Goal: Transaction & Acquisition: Book appointment/travel/reservation

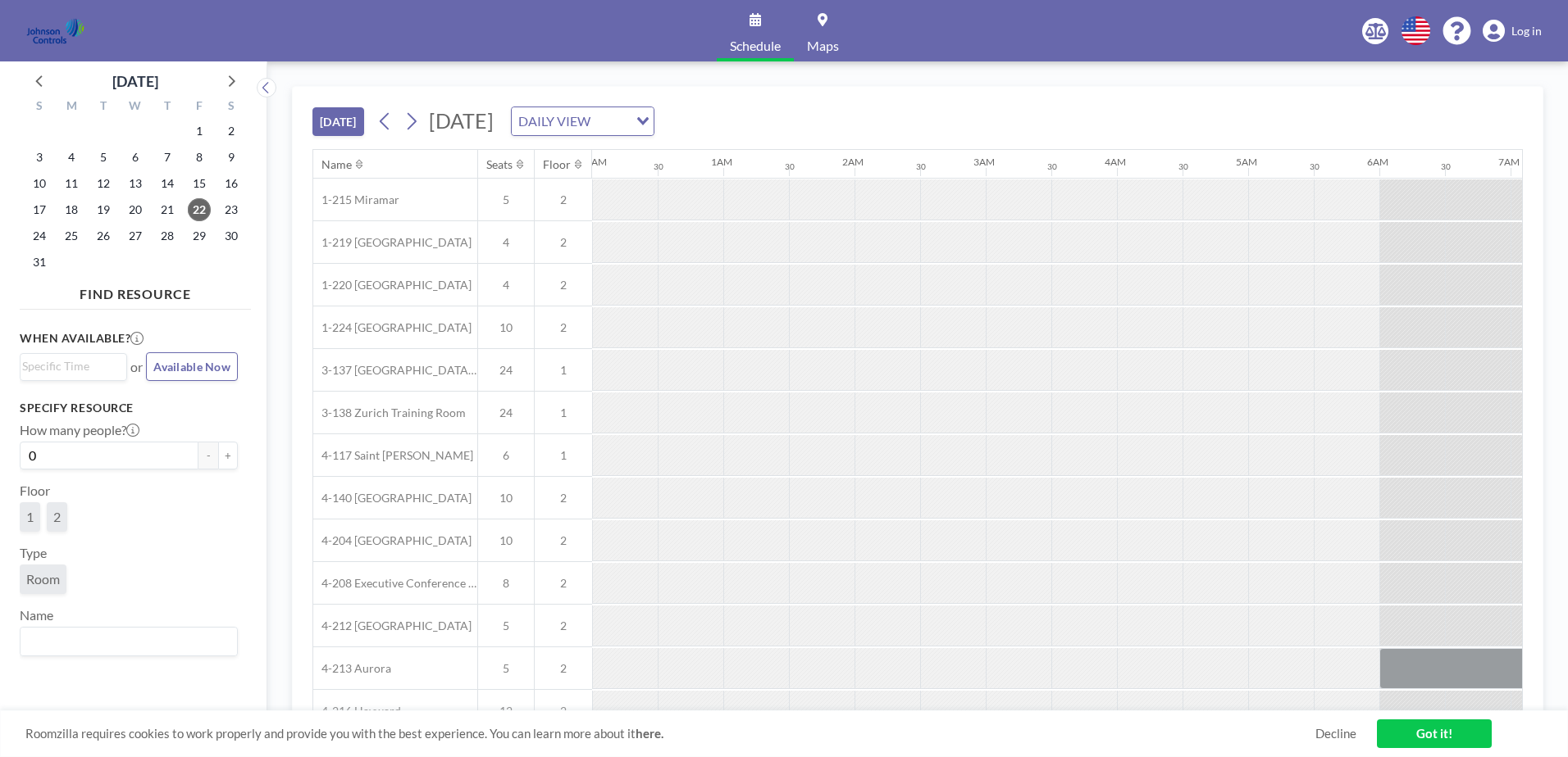
scroll to position [0, 2165]
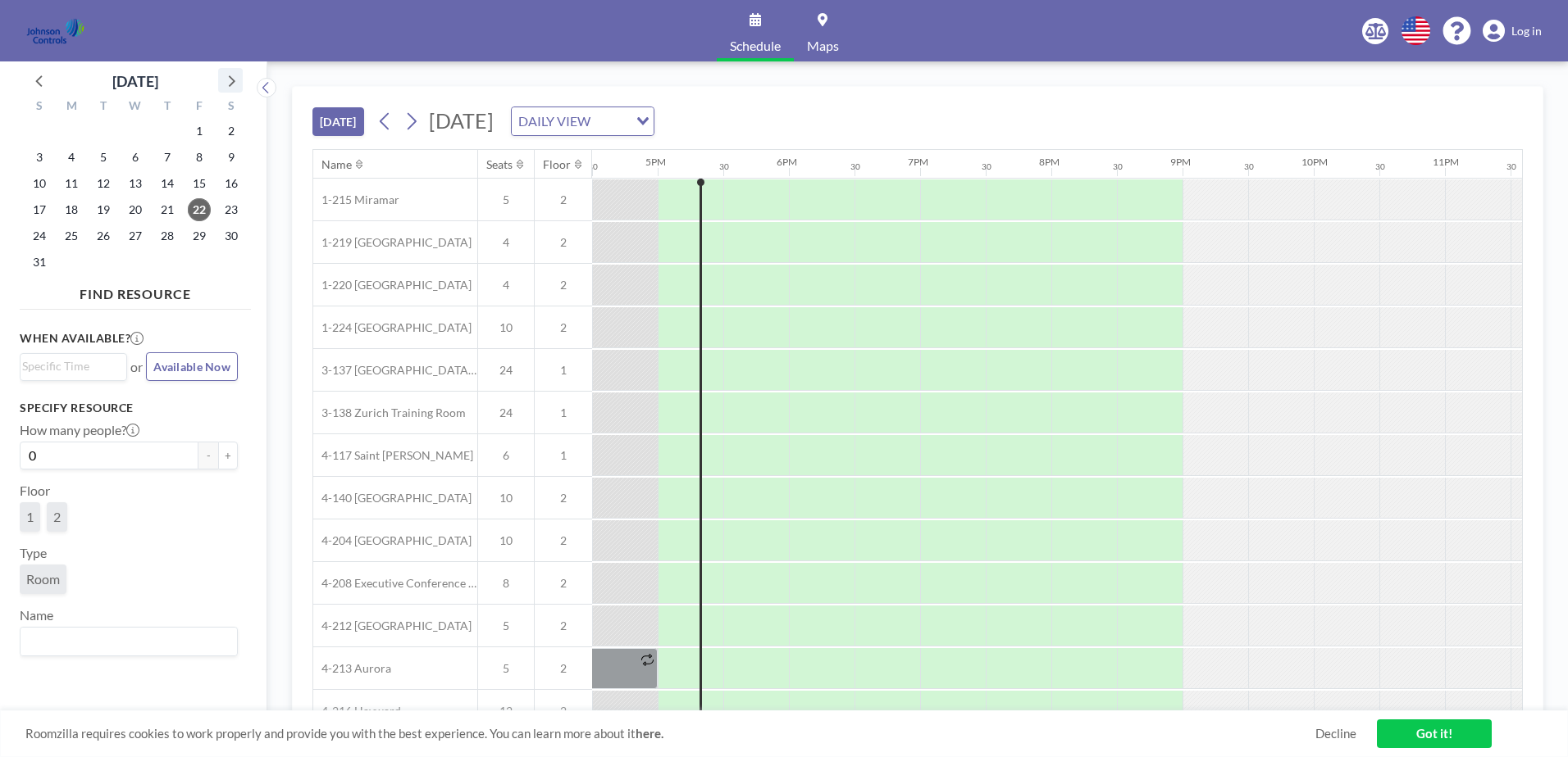
click at [227, 83] on icon at bounding box center [230, 80] width 21 height 21
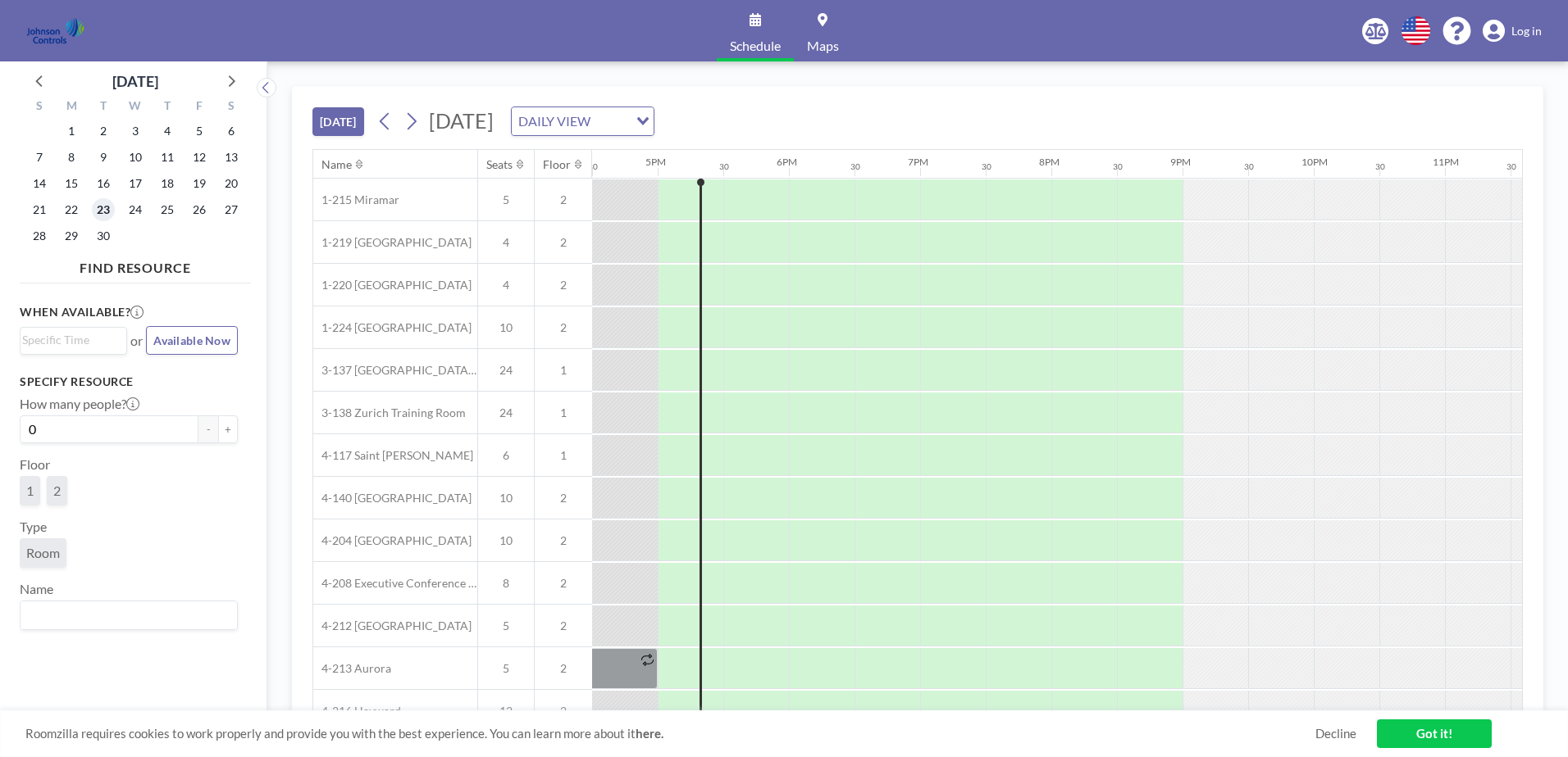
click at [97, 204] on span "23" at bounding box center [104, 210] width 23 height 23
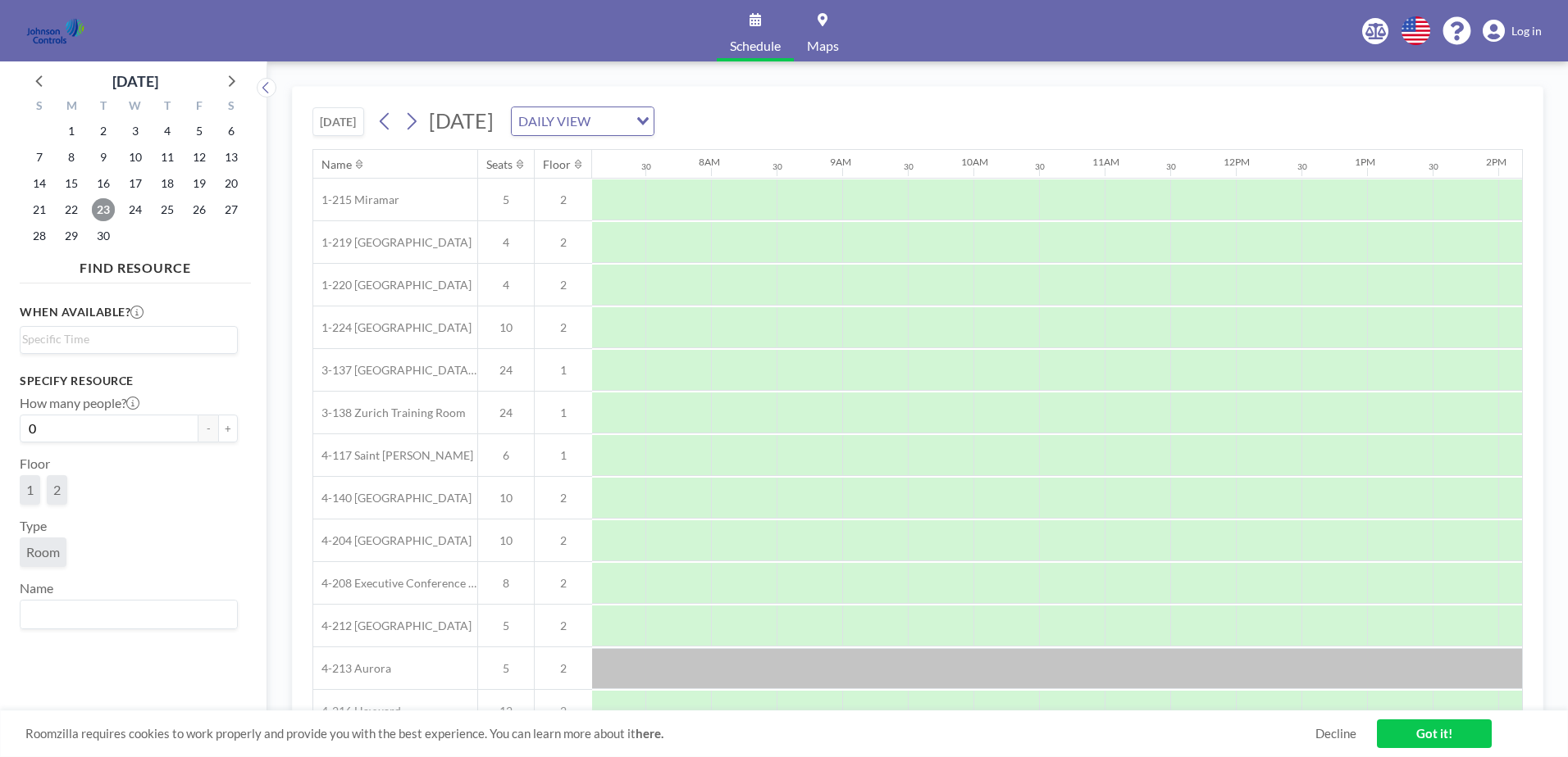
scroll to position [0, 984]
click at [930, 247] on div at bounding box center [952, 242] width 65 height 41
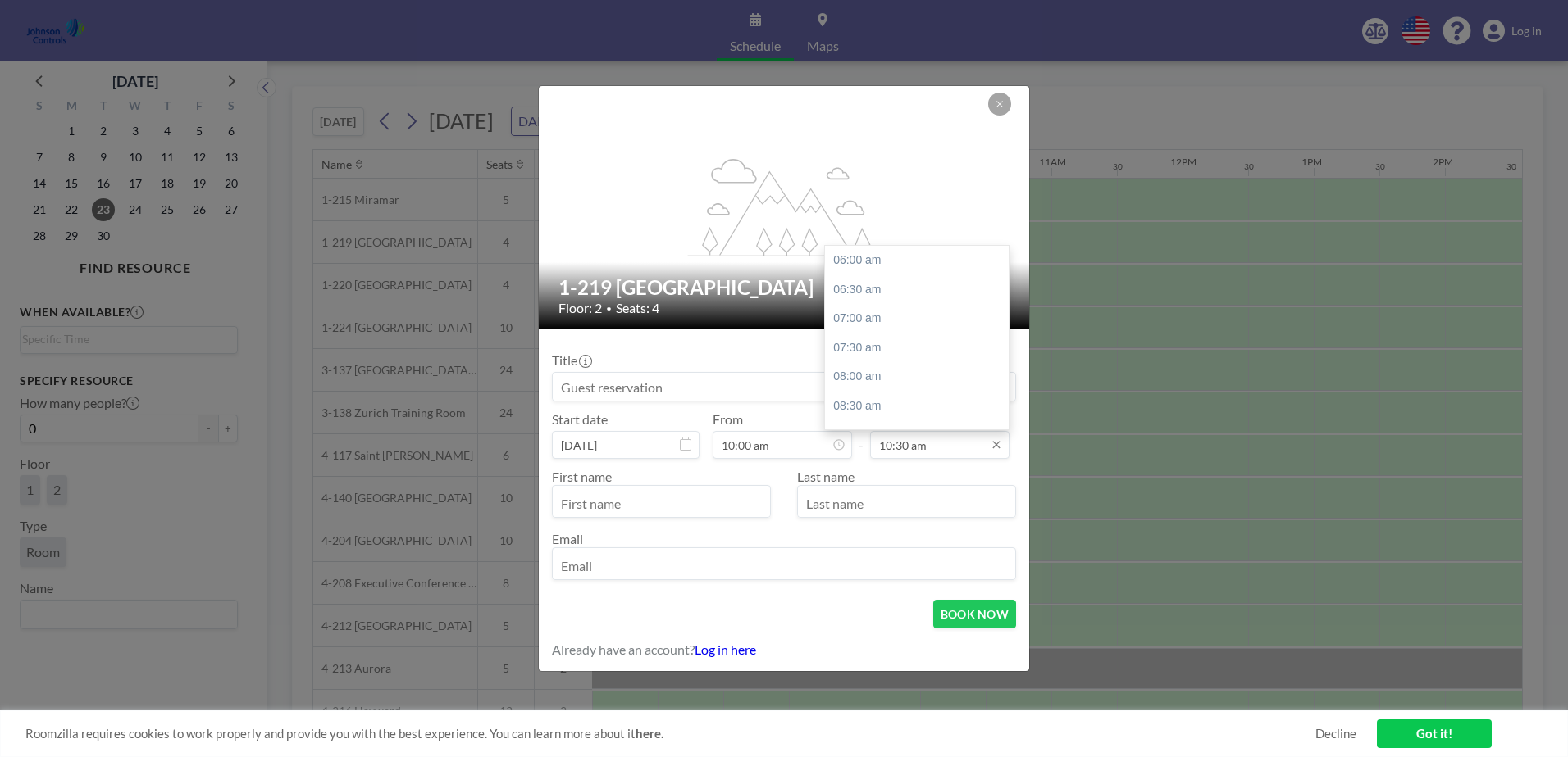
scroll to position [262, 0]
click at [993, 443] on icon at bounding box center [996, 445] width 13 height 13
click at [870, 352] on div "12:00 pm" at bounding box center [921, 348] width 192 height 30
type input "12:00 pm"
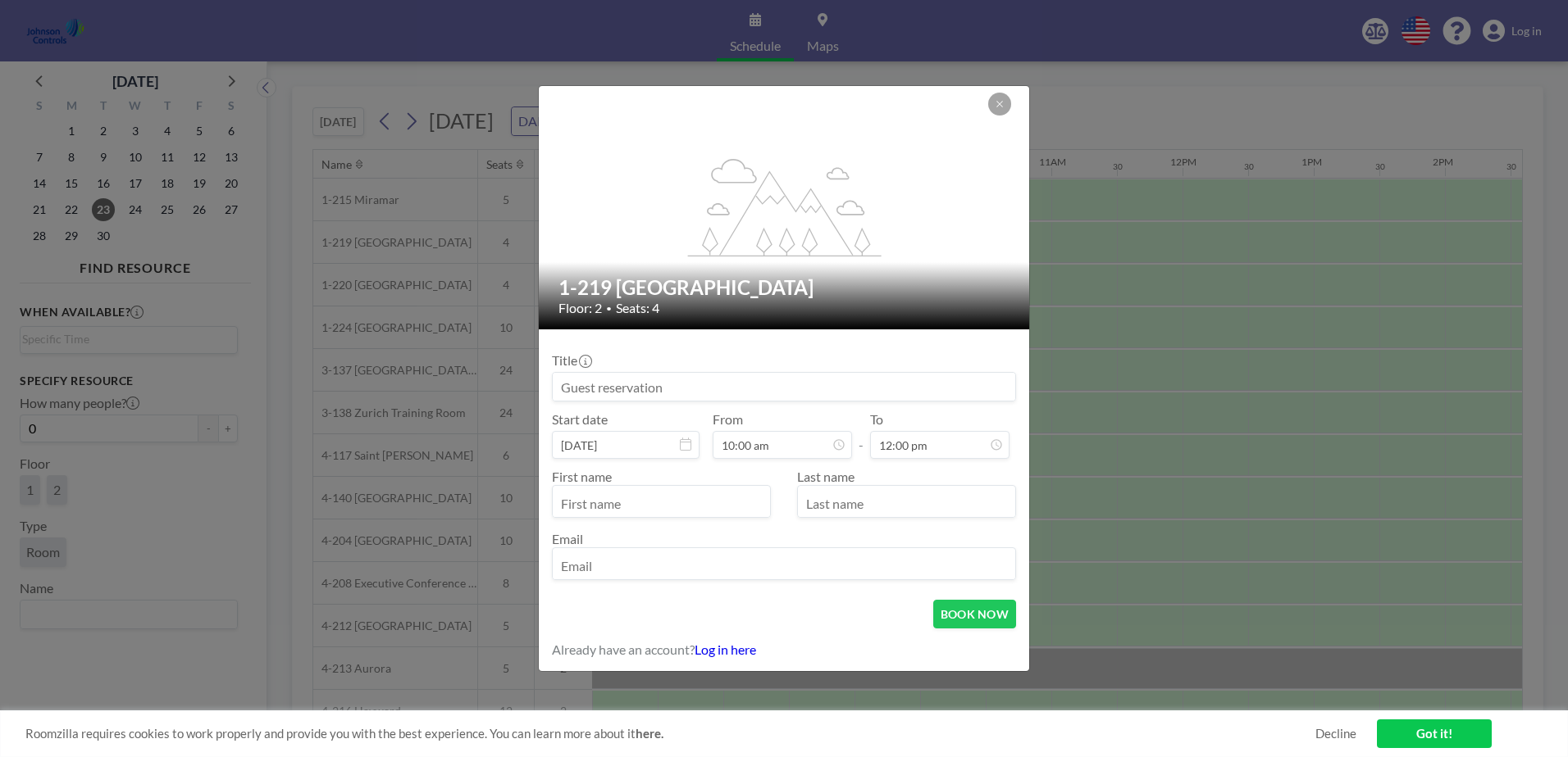
click at [663, 389] on input at bounding box center [784, 387] width 462 height 28
type input "O"
click at [638, 499] on input "text" at bounding box center [662, 503] width 218 height 28
type input "Low Tier Dx Review"
type input "[PERSON_NAME]"
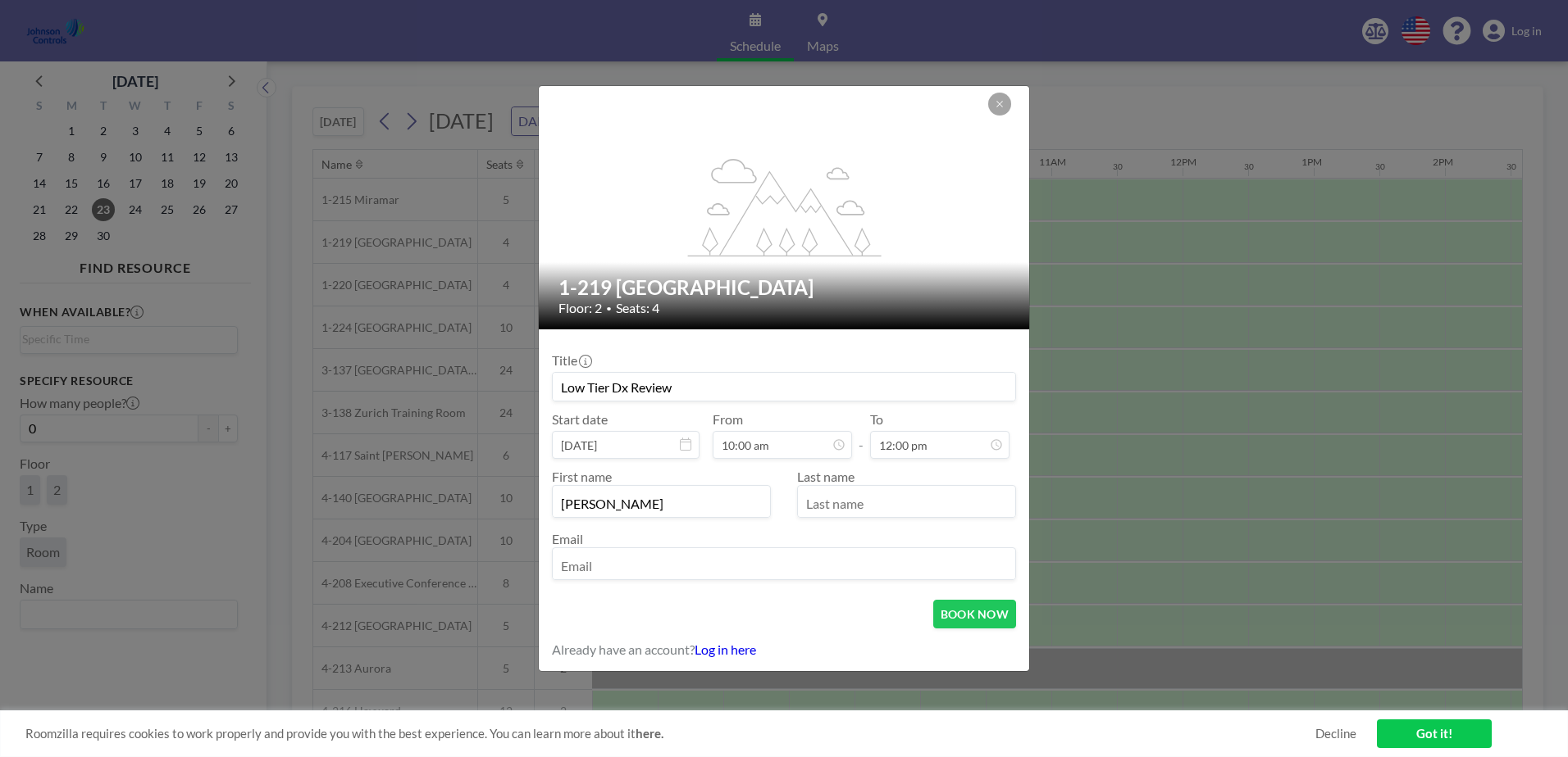
type input "[PERSON_NAME]"
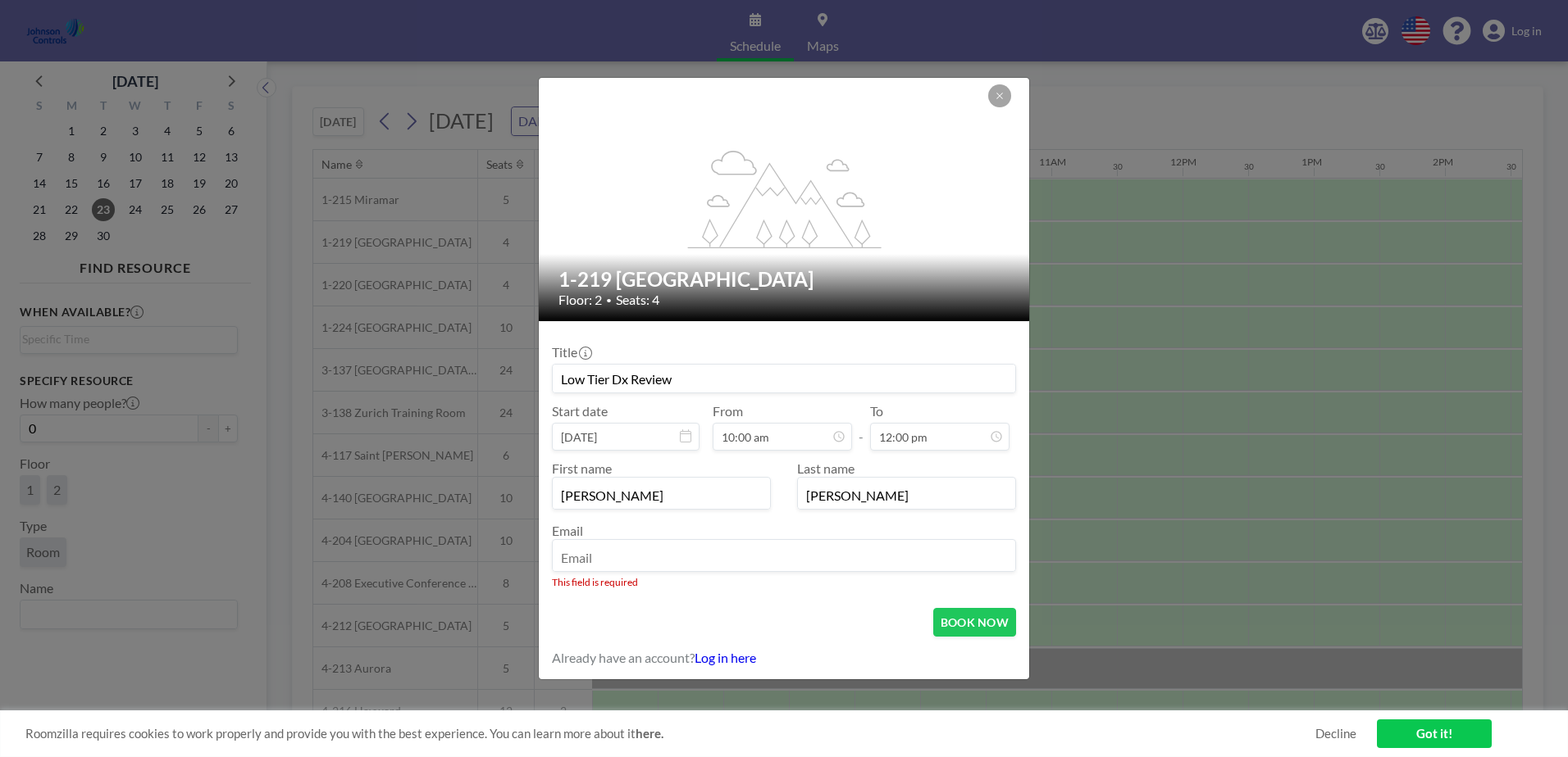
click at [630, 559] on input "email" at bounding box center [784, 558] width 462 height 28
type input "[EMAIL_ADDRESS][DOMAIN_NAME]"
drag, startPoint x: 715, startPoint y: 559, endPoint x: 460, endPoint y: 559, distance: 255.0
click at [460, 559] on div "flex-grow: 1.2; 1-219 [GEOGRAPHIC_DATA]: 2 • Seats: 4 Title Low Tier Dx Review …" at bounding box center [784, 378] width 1568 height 757
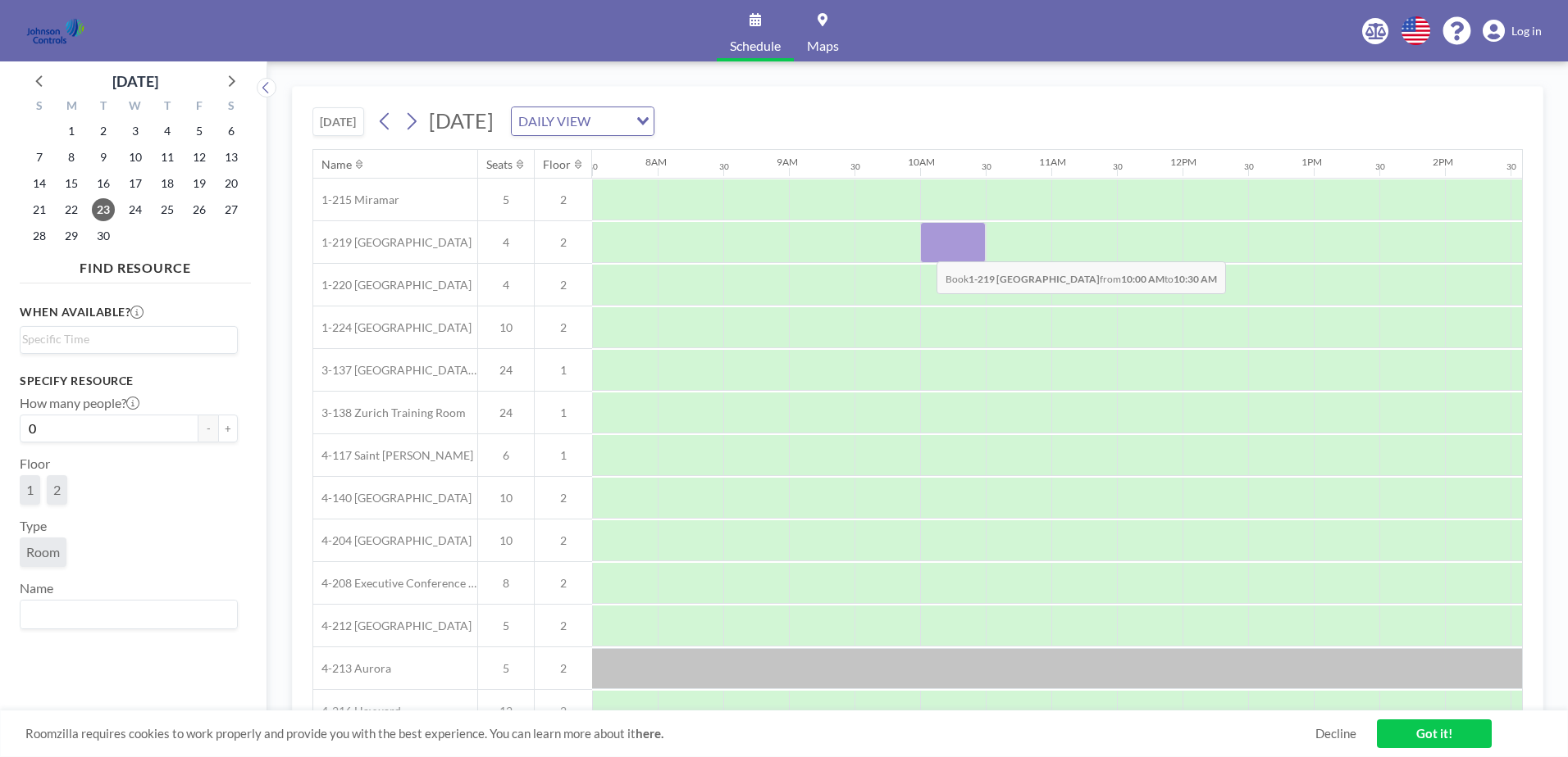
click at [924, 249] on div at bounding box center [952, 242] width 65 height 41
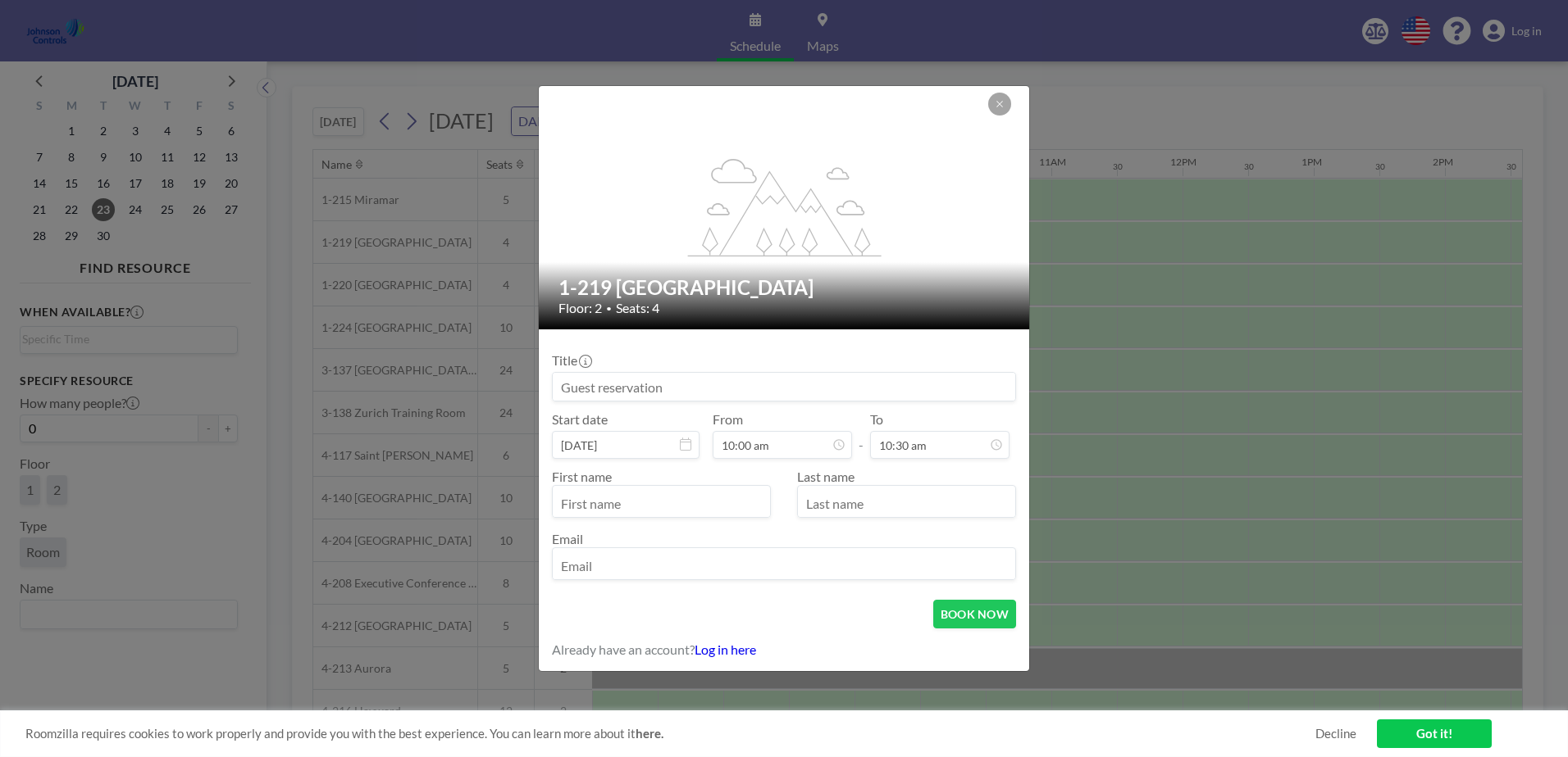
scroll to position [233, 0]
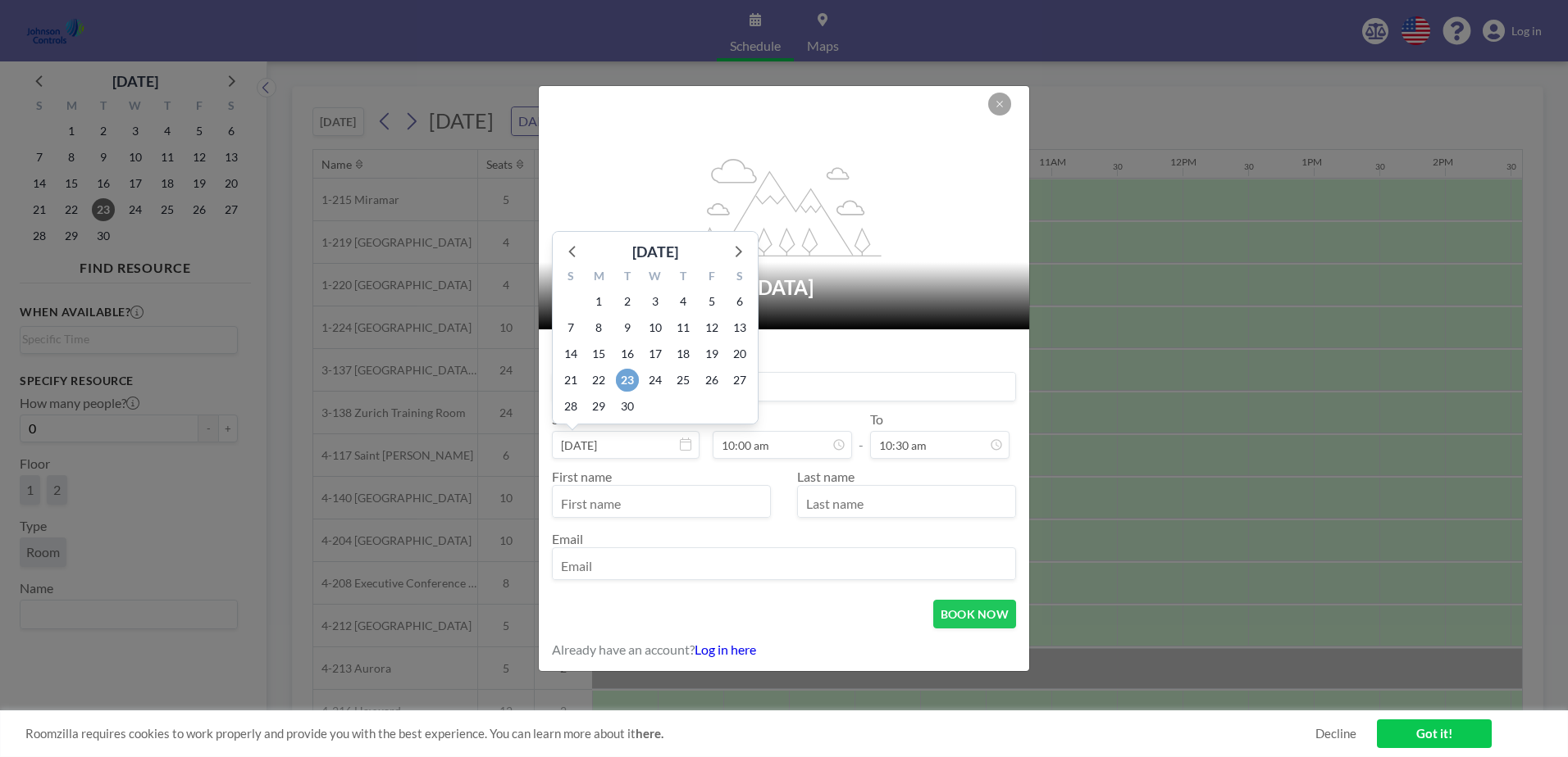
click at [625, 373] on span "23" at bounding box center [627, 380] width 23 height 23
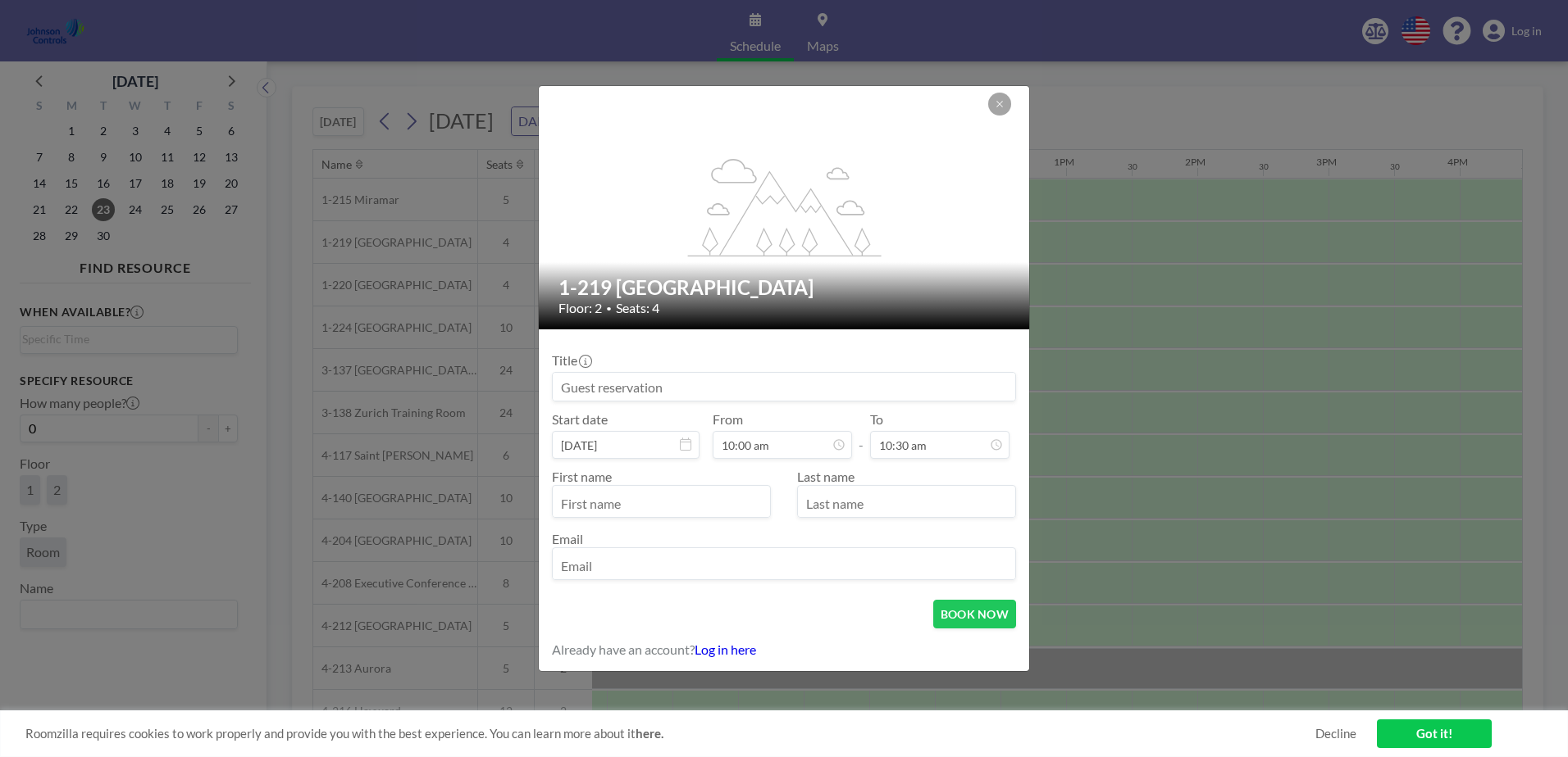
scroll to position [0, 1247]
click at [620, 503] on input "text" at bounding box center [662, 503] width 218 height 28
type input "[PERSON_NAME]"
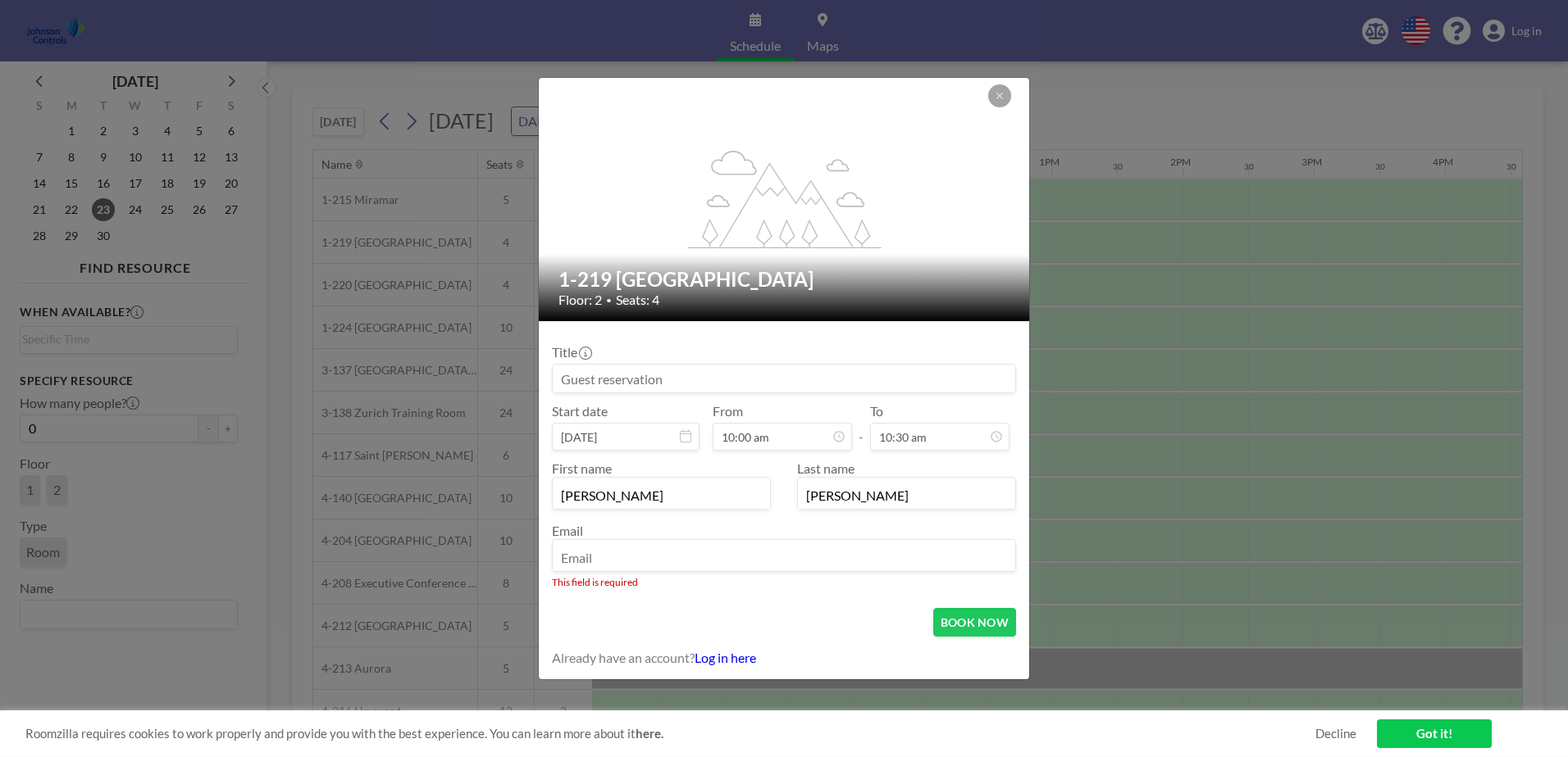
click at [623, 559] on input "email" at bounding box center [784, 558] width 462 height 28
type input "[PERSON_NAME][EMAIL_ADDRESS][PERSON_NAME][DOMAIN_NAME]"
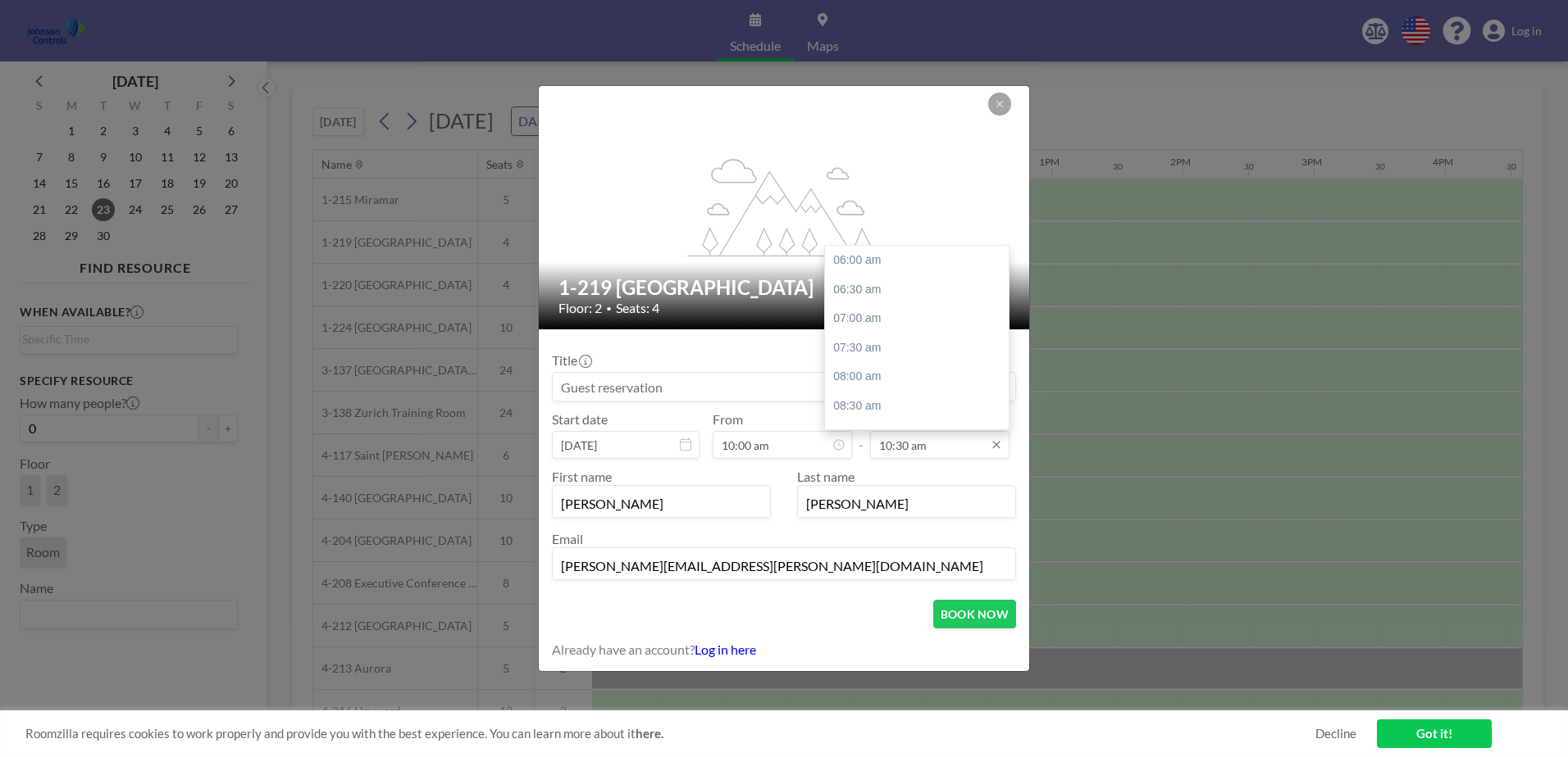
scroll to position [262, 0]
click at [939, 452] on input "10:30 am" at bounding box center [939, 445] width 139 height 28
click at [862, 345] on div "12:00 pm" at bounding box center [921, 348] width 192 height 30
type input "12:00 pm"
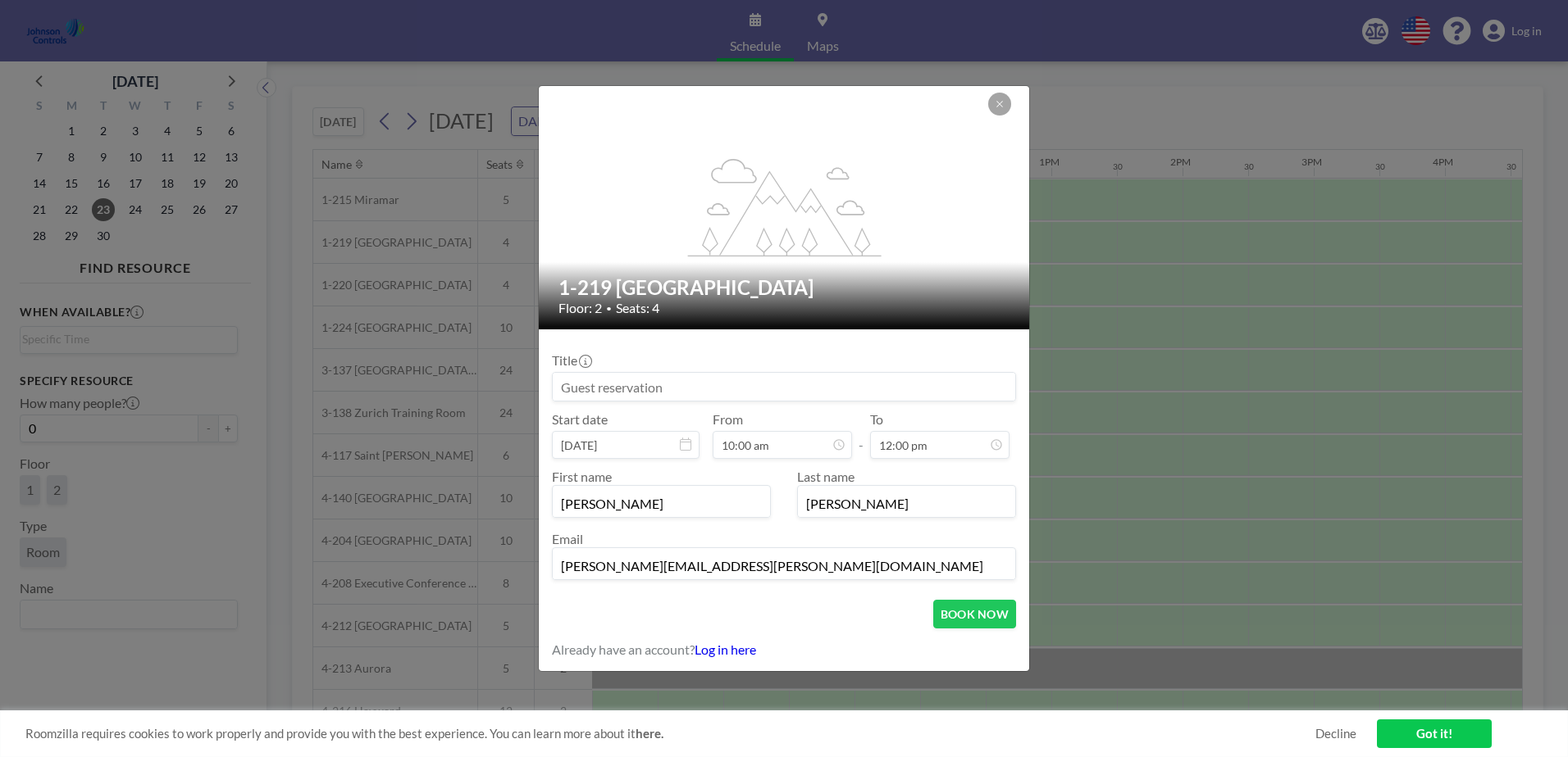
scroll to position [233, 0]
click at [724, 377] on input at bounding box center [784, 387] width 462 height 28
type input "l"
click at [719, 571] on input "[PERSON_NAME][EMAIL_ADDRESS][PERSON_NAME][DOMAIN_NAME]" at bounding box center [784, 566] width 462 height 28
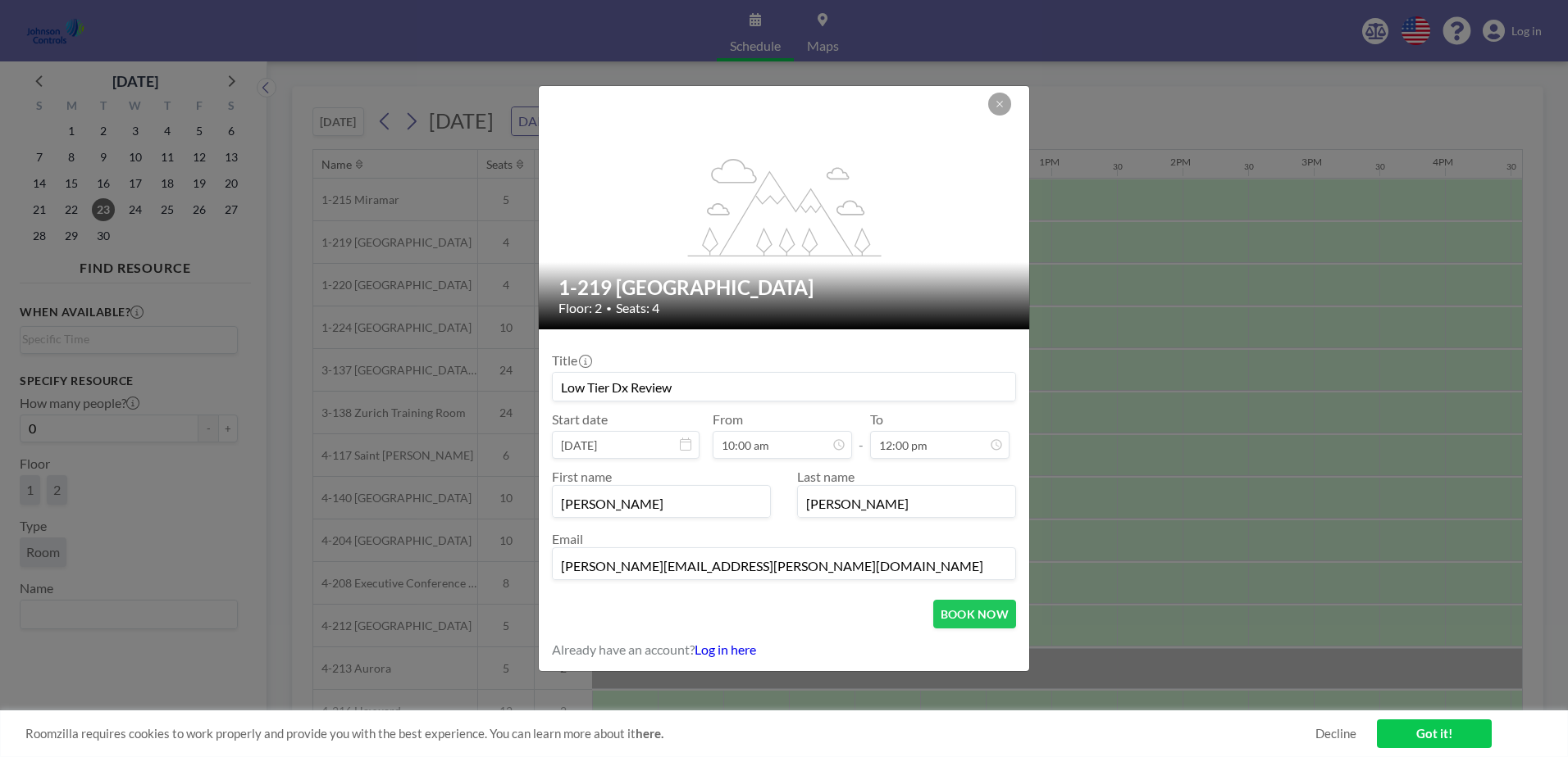
click at [871, 619] on div "BOOK NOW" at bounding box center [784, 614] width 464 height 29
click at [983, 606] on button "BOOK NOW" at bounding box center [974, 614] width 83 height 29
type input "Low Tier Dx Review"
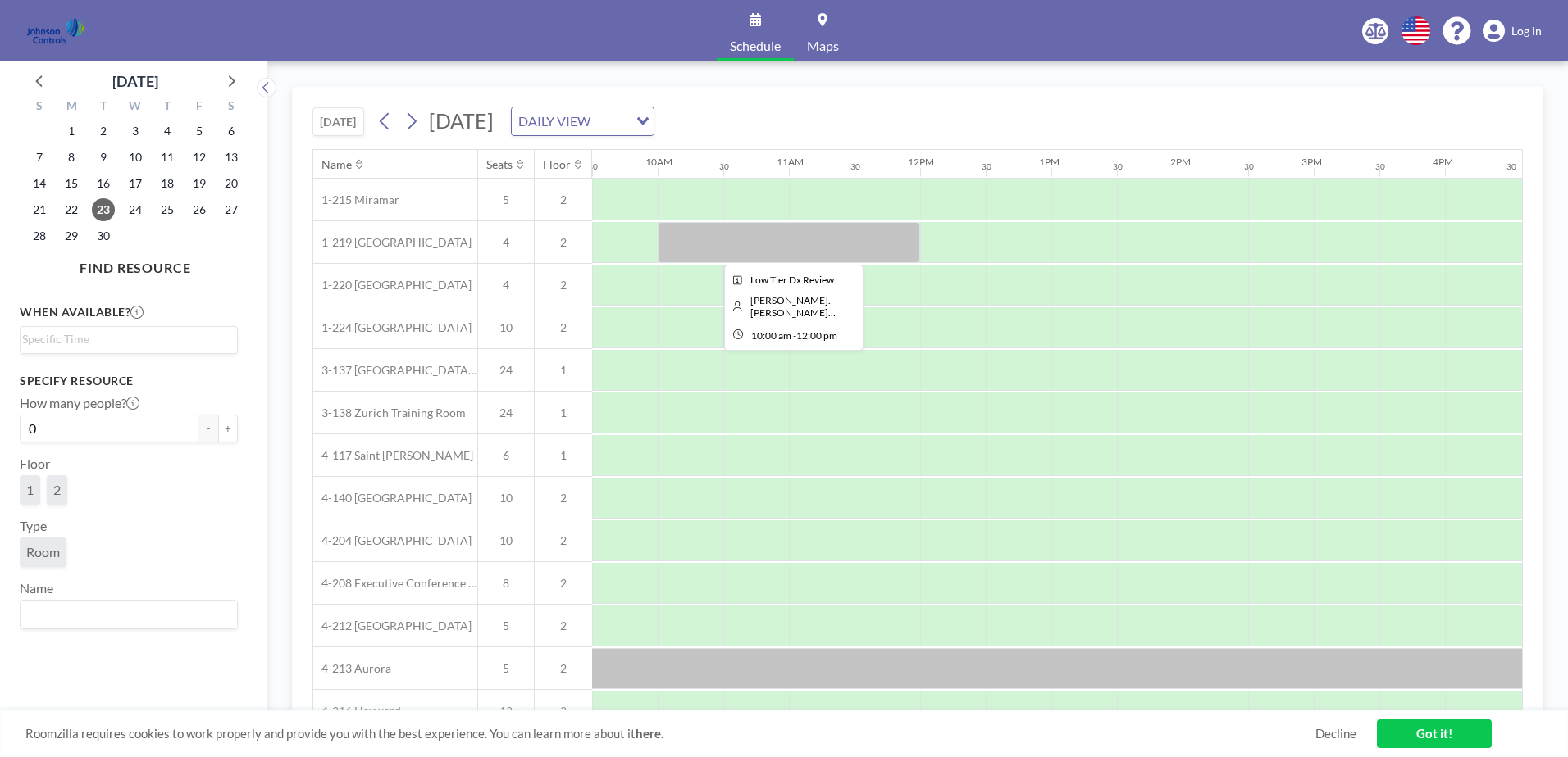
drag, startPoint x: 760, startPoint y: 247, endPoint x: 715, endPoint y: 257, distance: 46.1
click at [715, 257] on div at bounding box center [789, 242] width 262 height 41
click at [777, 230] on div at bounding box center [789, 242] width 262 height 41
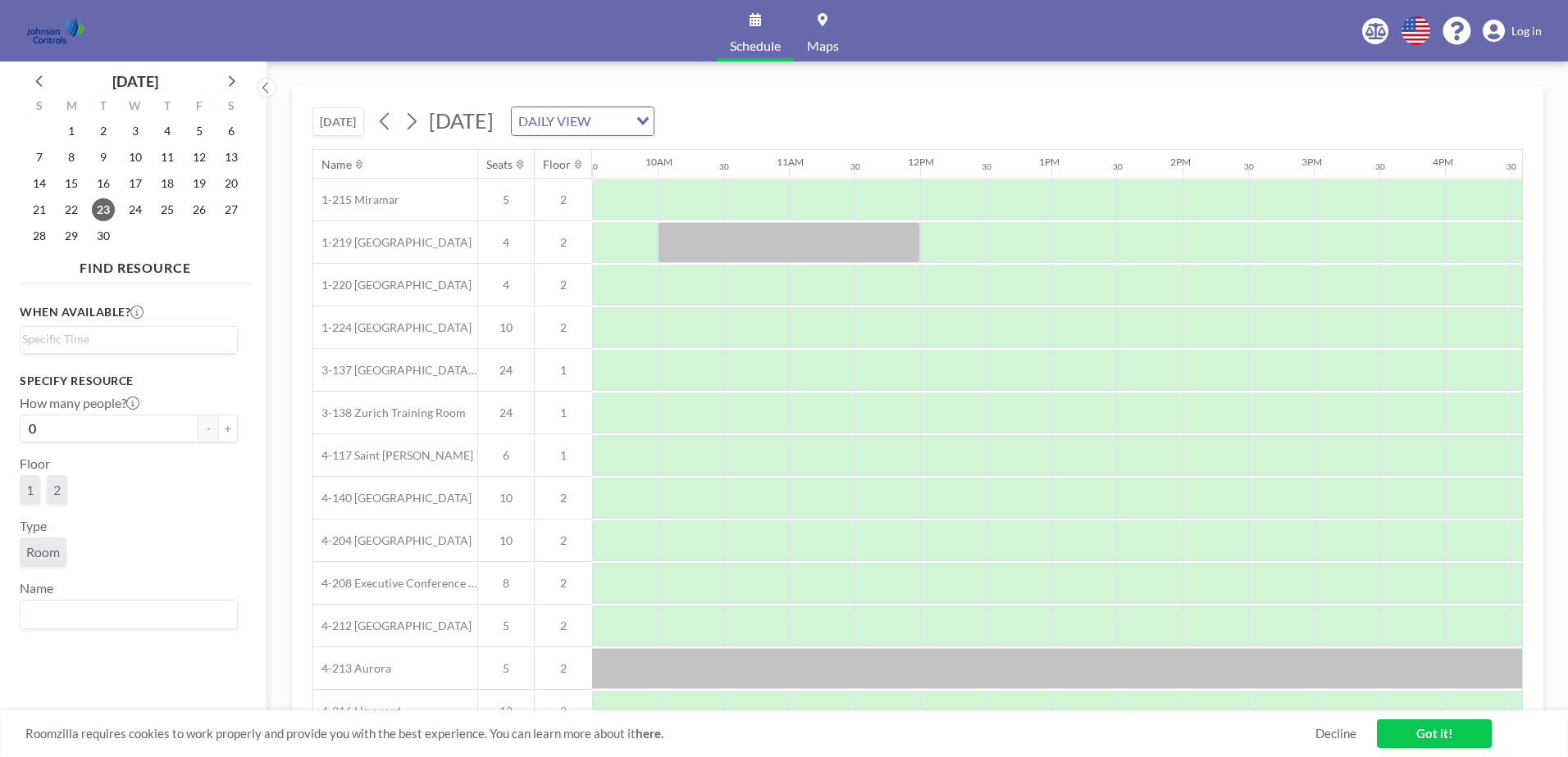
drag, startPoint x: 769, startPoint y: 249, endPoint x: 981, endPoint y: 112, distance: 252.4
click at [981, 112] on div "[DATE] [DATE] DAILY VIEW Loading..." at bounding box center [918, 118] width 1210 height 63
click at [736, 229] on div at bounding box center [789, 242] width 262 height 41
click at [924, 97] on div "[DATE] [DATE] DAILY VIEW Loading..." at bounding box center [918, 118] width 1210 height 63
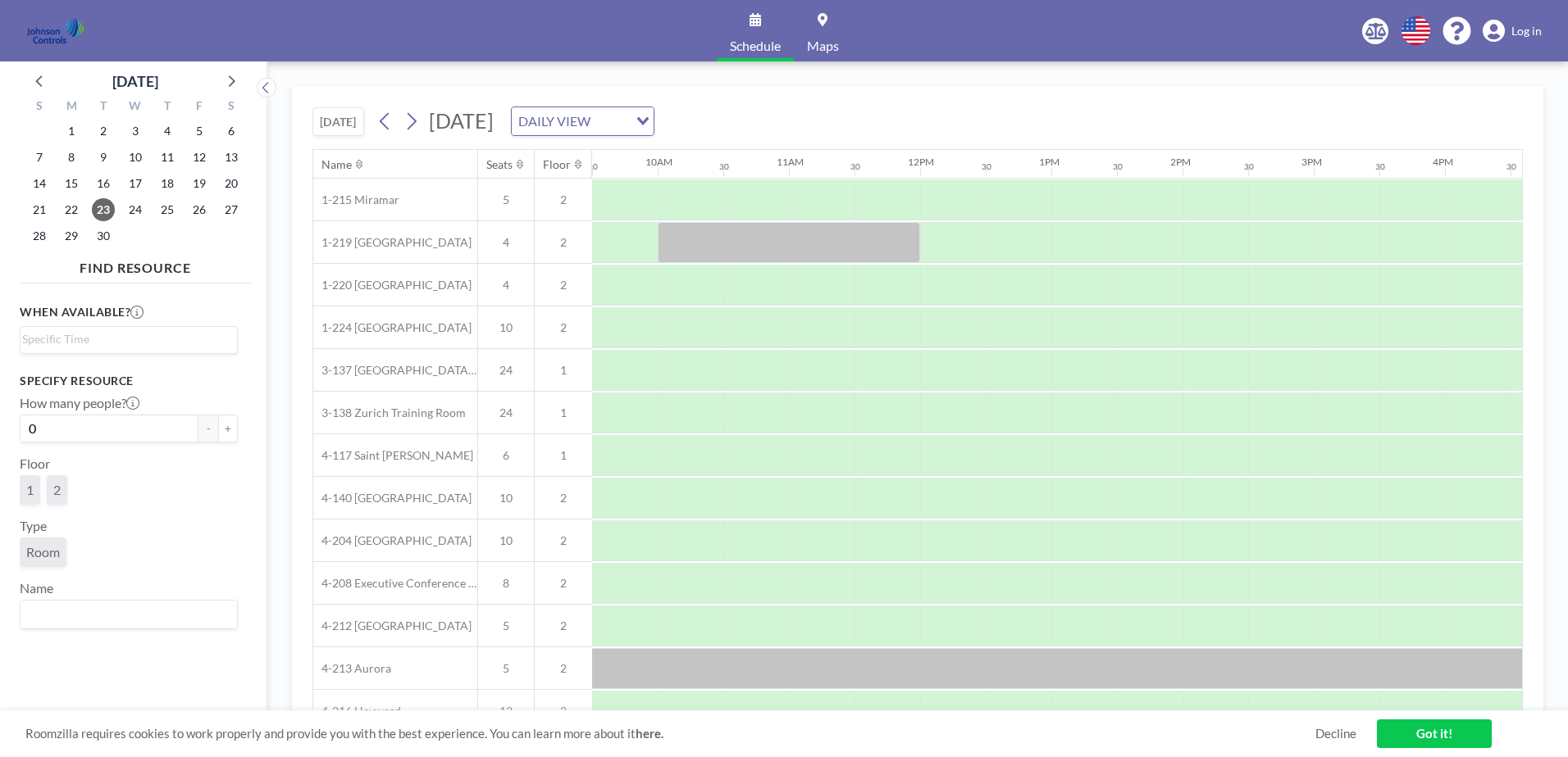
drag, startPoint x: 363, startPoint y: 245, endPoint x: 1075, endPoint y: 91, distance: 728.5
click at [1082, 87] on div "[DATE] [DATE] DAILY VIEW Loading..." at bounding box center [918, 118] width 1210 height 63
click at [748, 238] on div at bounding box center [789, 242] width 262 height 41
drag, startPoint x: 749, startPoint y: 237, endPoint x: 1006, endPoint y: 99, distance: 291.7
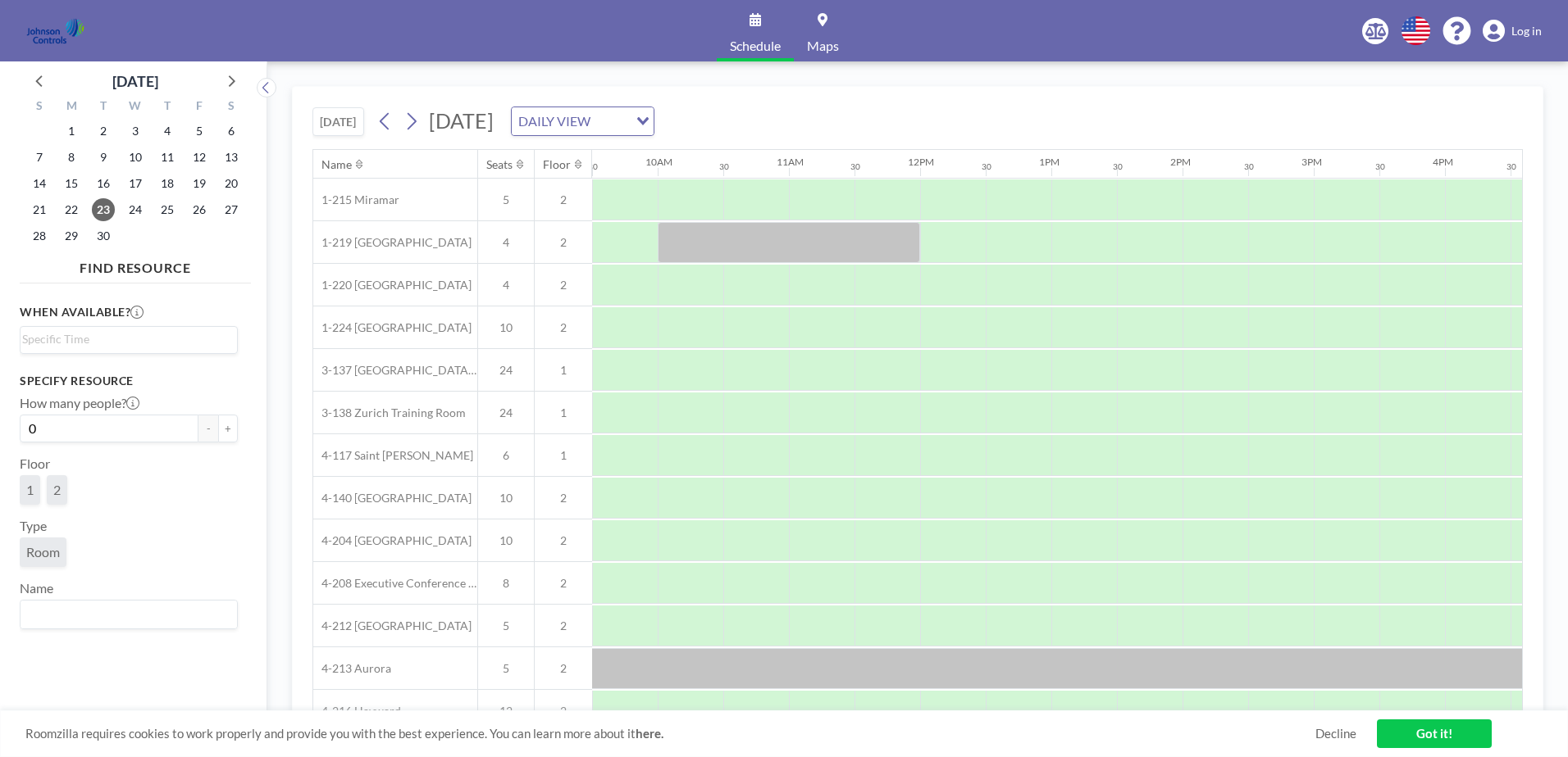
click at [1006, 99] on div "[DATE] [DATE] DAILY VIEW Loading..." at bounding box center [918, 118] width 1210 height 63
